Goal: Find contact information: Find contact information

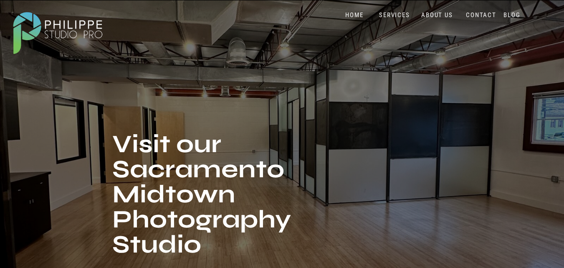
click at [355, 16] on nav "HOME" at bounding box center [354, 15] width 35 height 8
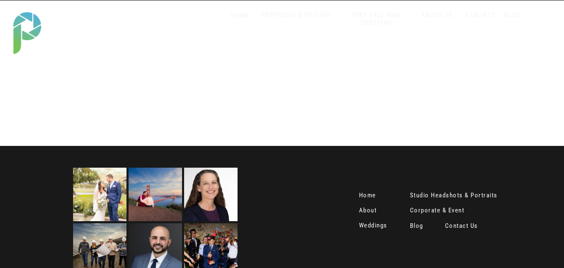
scroll to position [1731, 0]
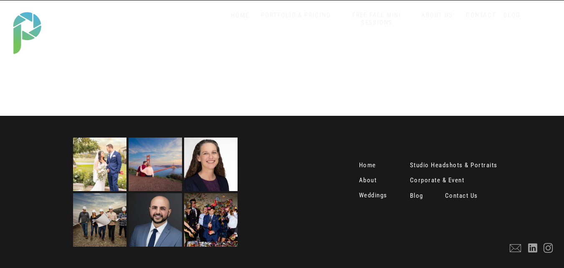
click at [360, 166] on nav "Home" at bounding box center [369, 166] width 20 height 8
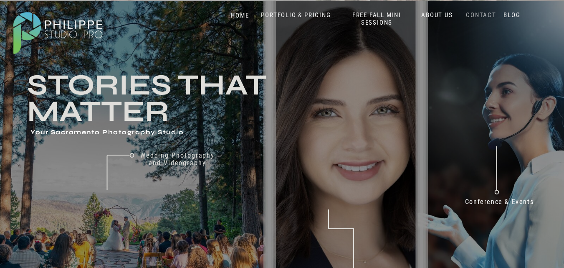
click at [485, 14] on nav "CONTACT" at bounding box center [481, 15] width 34 height 8
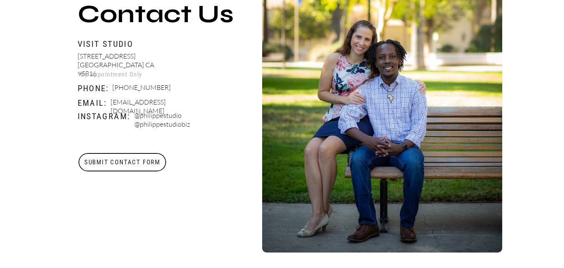
click at [154, 100] on p "[EMAIL_ADDRESS][DOMAIN_NAME]" at bounding box center [160, 103] width 98 height 10
copy p "[EMAIL_ADDRESS][DOMAIN_NAME]"
